Goal: Find contact information: Find contact information

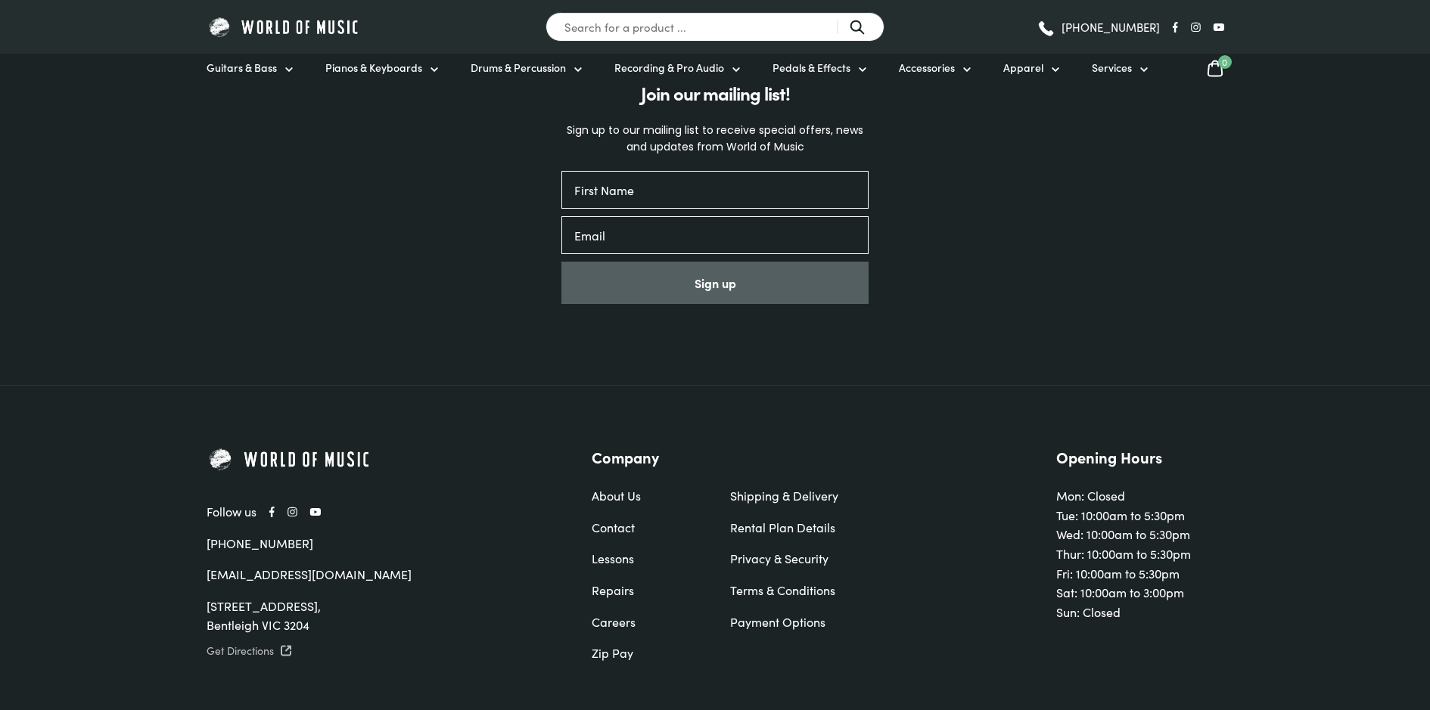
click at [1192, 34] on div "[PHONE_NUMBER]" at bounding box center [1072, 27] width 303 height 23
click at [1192, 31] on div "[PHONE_NUMBER]" at bounding box center [1072, 27] width 303 height 23
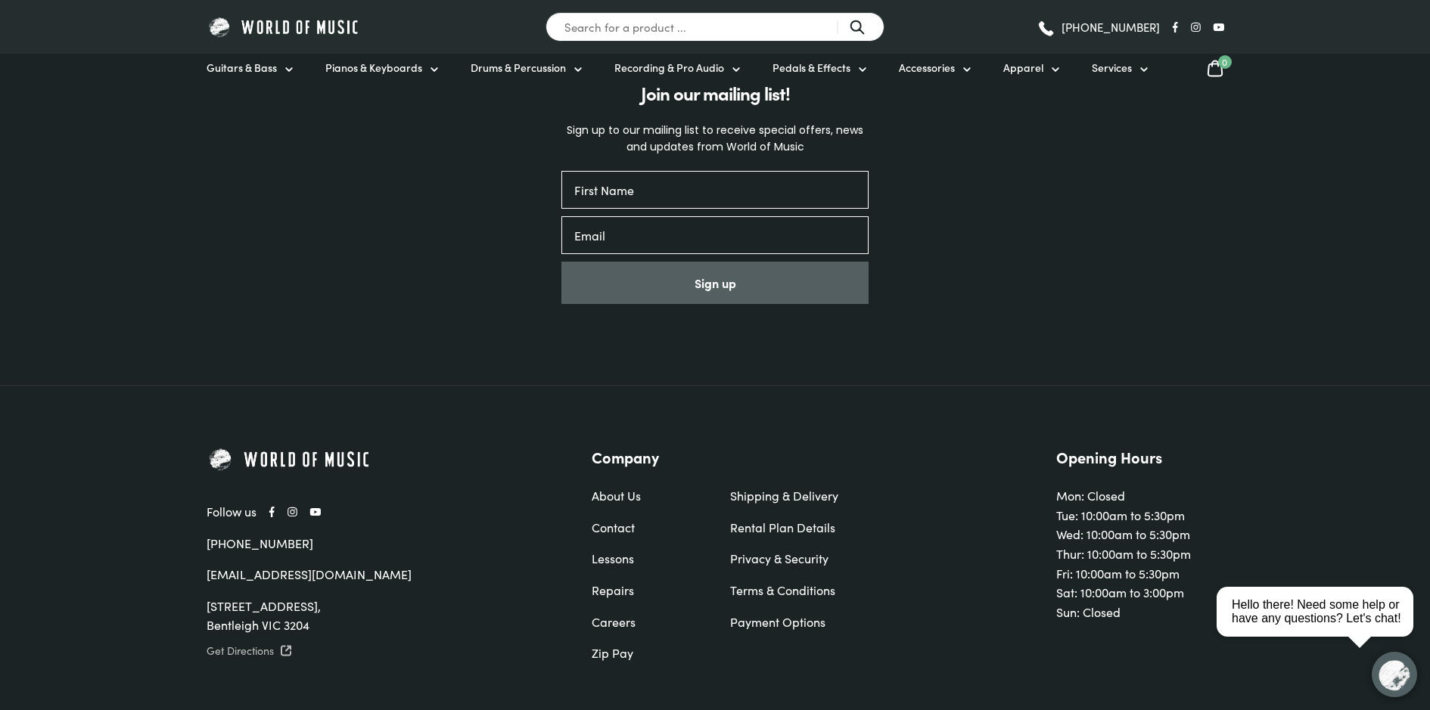
click at [1195, 30] on icon at bounding box center [1196, 27] width 10 height 11
